Goal: Information Seeking & Learning: Learn about a topic

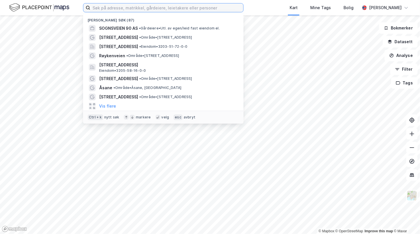
click at [129, 9] on input at bounding box center [166, 7] width 153 height 9
paste input "Opportunistiske eiendommer skal ha en kort tidshorisont."
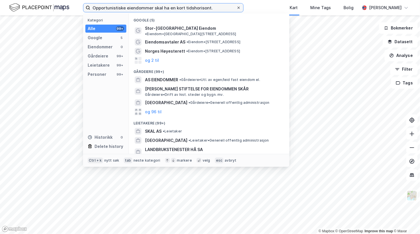
type input "Opportunistiske eiendommer skal ha en kort tidshorisont."
click at [238, 7] on icon at bounding box center [238, 7] width 3 height 3
click at [236, 7] on input "Opportunistiske eiendommer skal ha en kort tidshorisont." at bounding box center [163, 7] width 146 height 9
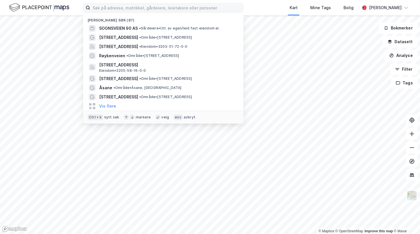
click at [160, 17] on div "[PERSON_NAME] søk (87)" at bounding box center [163, 18] width 160 height 10
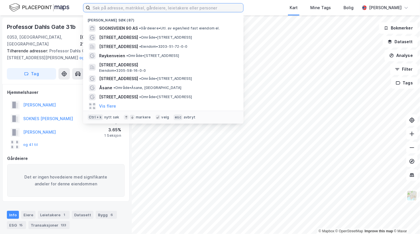
click at [111, 10] on input at bounding box center [166, 7] width 153 height 9
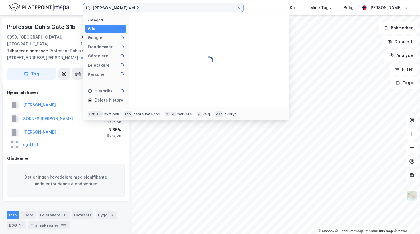
type input "[PERSON_NAME] vei 2"
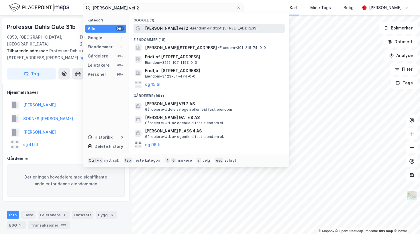
click at [162, 28] on span "[PERSON_NAME] vei 2" at bounding box center [166, 28] width 43 height 7
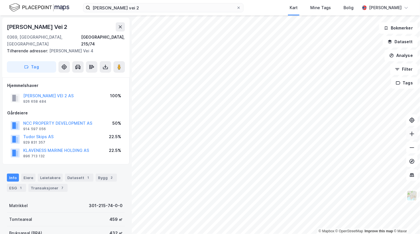
click at [412, 138] on button at bounding box center [411, 133] width 11 height 11
click at [413, 174] on icon at bounding box center [412, 175] width 6 height 6
click at [412, 197] on img at bounding box center [411, 195] width 11 height 11
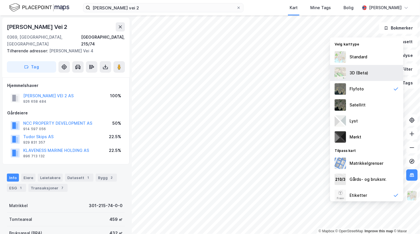
click at [361, 78] on div "3D (Beta)" at bounding box center [366, 73] width 73 height 16
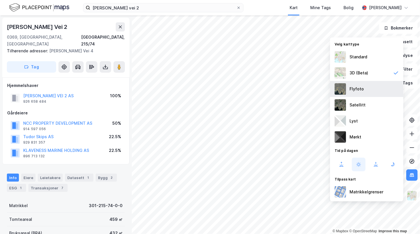
click at [351, 90] on div "Flyfoto" at bounding box center [356, 89] width 14 height 7
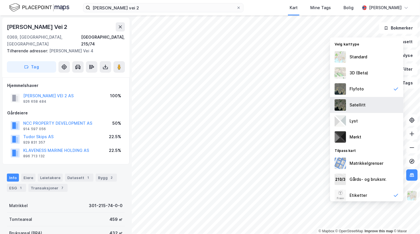
click at [369, 104] on div "Satellitt" at bounding box center [366, 105] width 73 height 16
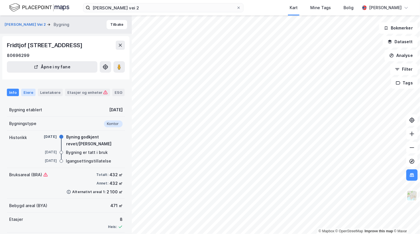
click at [32, 92] on div "Eiere" at bounding box center [28, 92] width 14 height 7
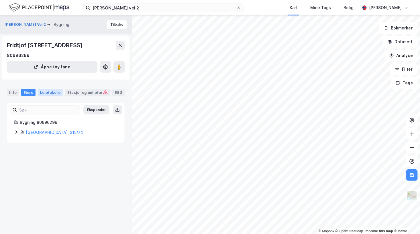
click at [48, 91] on div "Leietakere" at bounding box center [50, 92] width 25 height 7
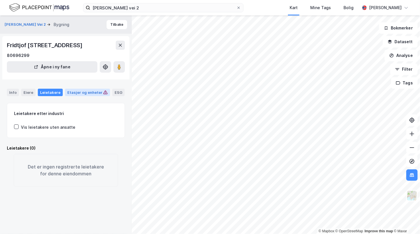
click at [75, 92] on div "Etasjer og enheter" at bounding box center [87, 92] width 40 height 5
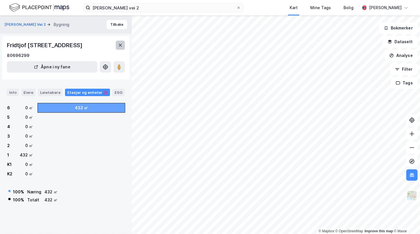
click at [121, 44] on icon at bounding box center [120, 45] width 5 height 5
